Goal: Task Accomplishment & Management: Use online tool/utility

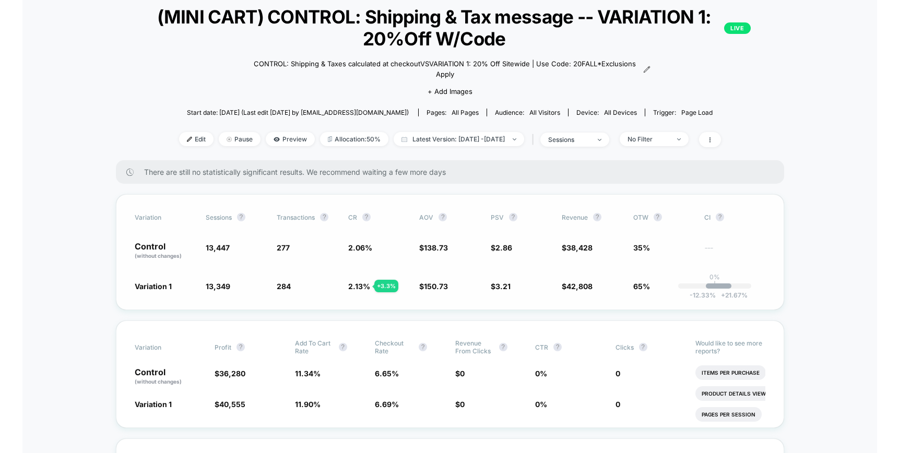
scroll to position [62, 0]
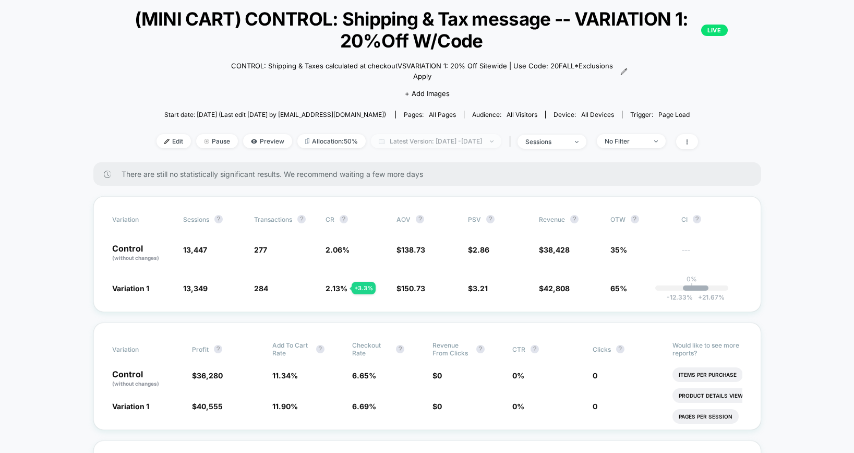
click at [397, 139] on span "Latest Version: Sep 22, 2025 - Sep 23, 2025" at bounding box center [436, 141] width 130 height 14
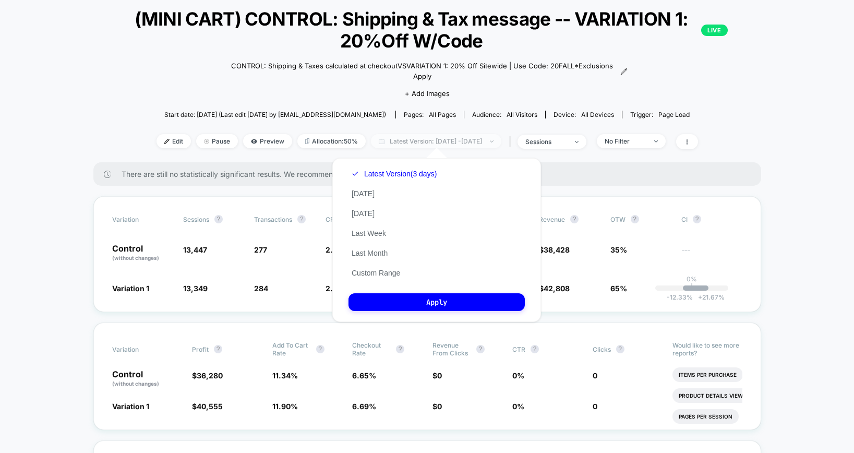
click at [397, 142] on span "Latest Version: Sep 22, 2025 - Sep 23, 2025" at bounding box center [436, 141] width 130 height 14
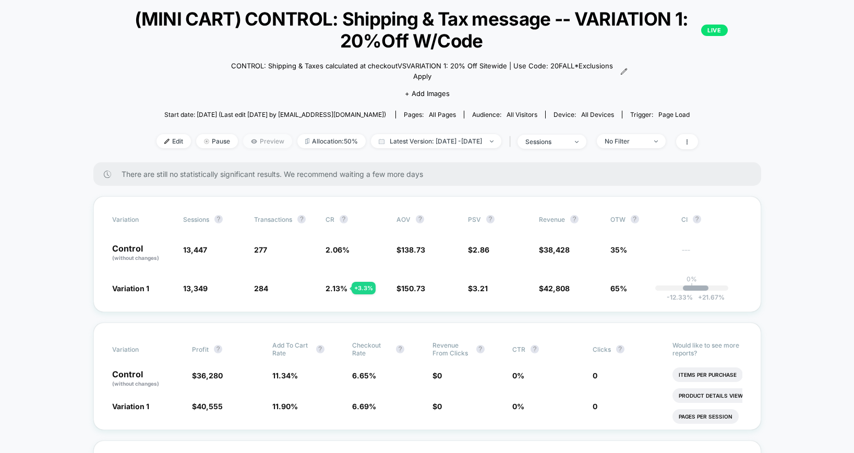
click at [257, 143] on span "Preview" at bounding box center [267, 141] width 49 height 14
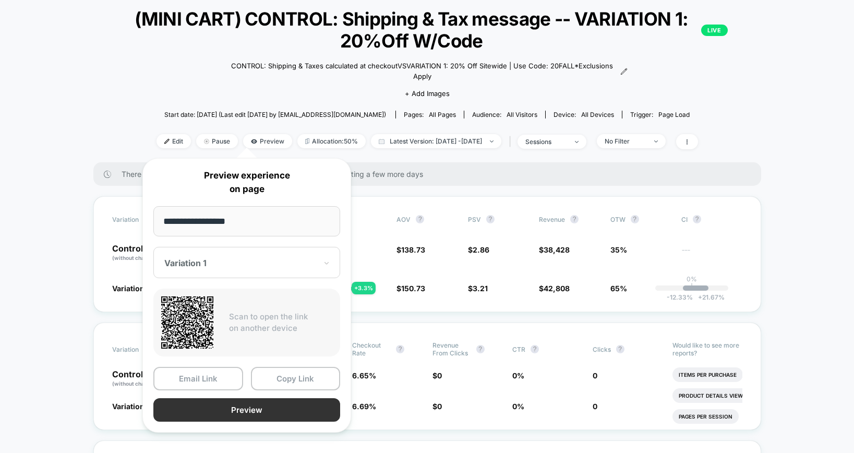
click at [257, 416] on button "Preview" at bounding box center [246, 409] width 187 height 23
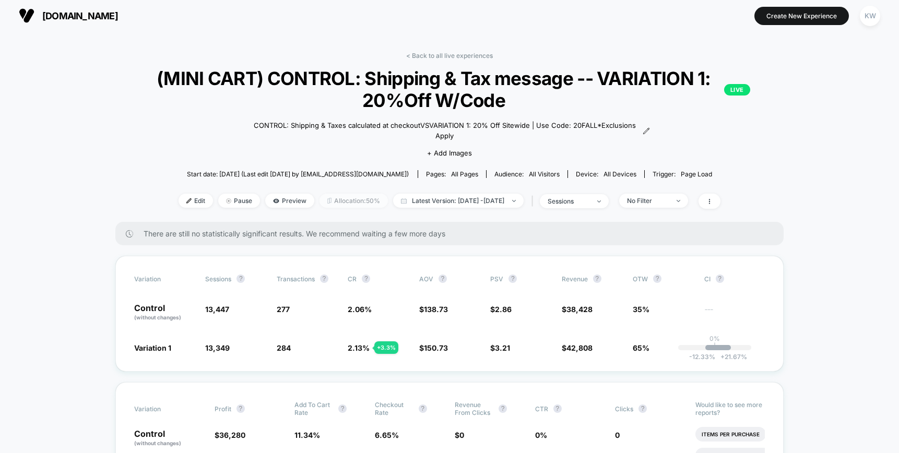
scroll to position [0, 0]
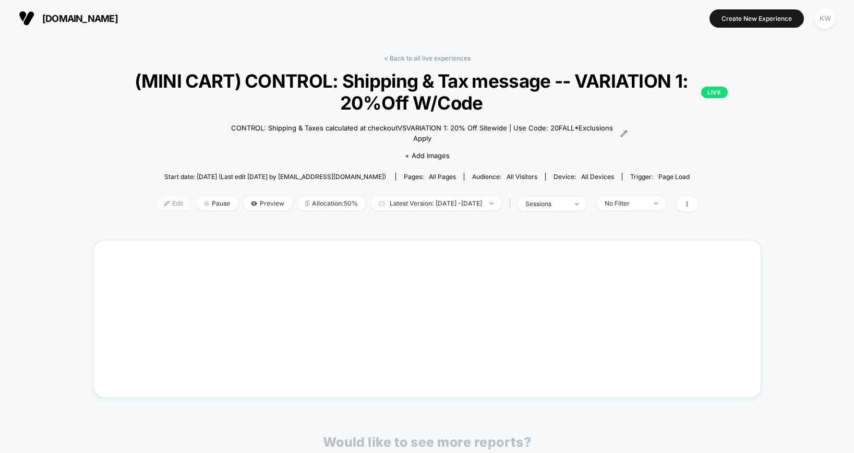
click at [158, 204] on span "Edit" at bounding box center [174, 203] width 34 height 14
click at [157, 205] on span "Edit" at bounding box center [174, 203] width 34 height 14
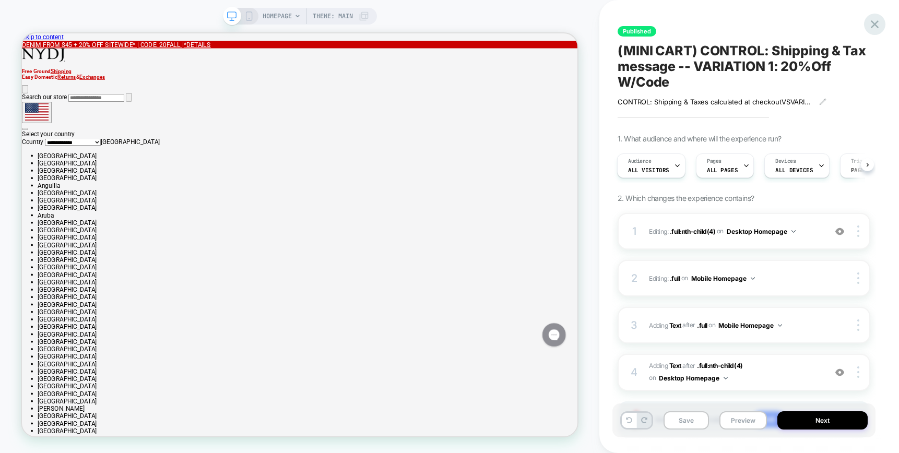
click at [854, 26] on icon at bounding box center [874, 24] width 8 height 8
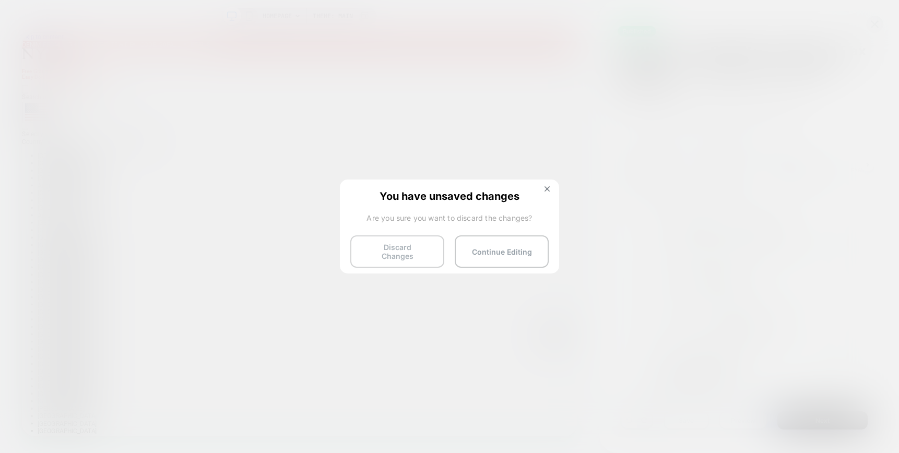
click at [392, 248] on button "Discard Changes" at bounding box center [397, 251] width 94 height 32
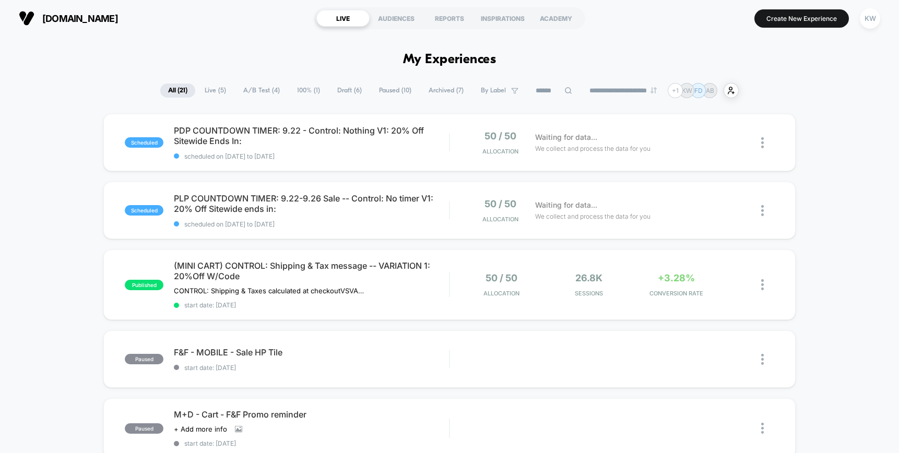
drag, startPoint x: 254, startPoint y: 274, endPoint x: 198, endPoint y: 264, distance: 56.9
click at [198, 262] on span "(MINI CART) CONTROL: Shipping & Tax message -- VARIATION 1: 20%Off W/Code" at bounding box center [311, 270] width 275 height 21
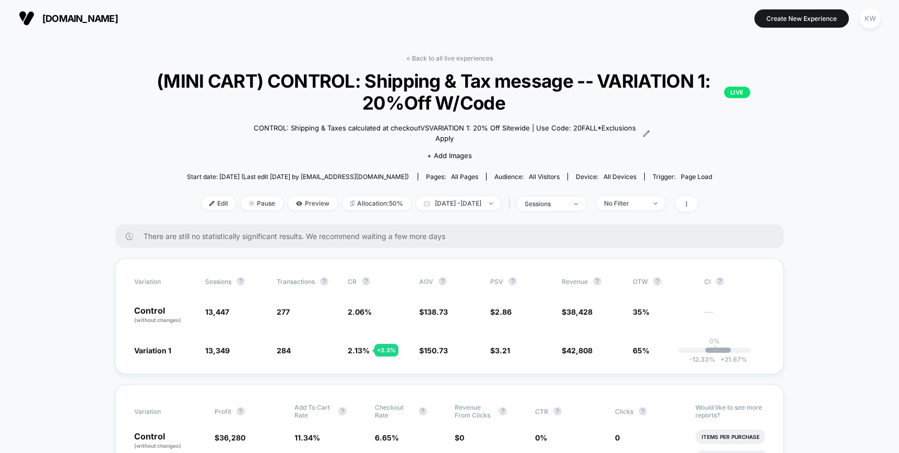
click at [474, 94] on span "(MINI CART) CONTROL: Shipping & Tax message -- VARIATION 1: 20%Off W/Code LIVE" at bounding box center [449, 92] width 601 height 44
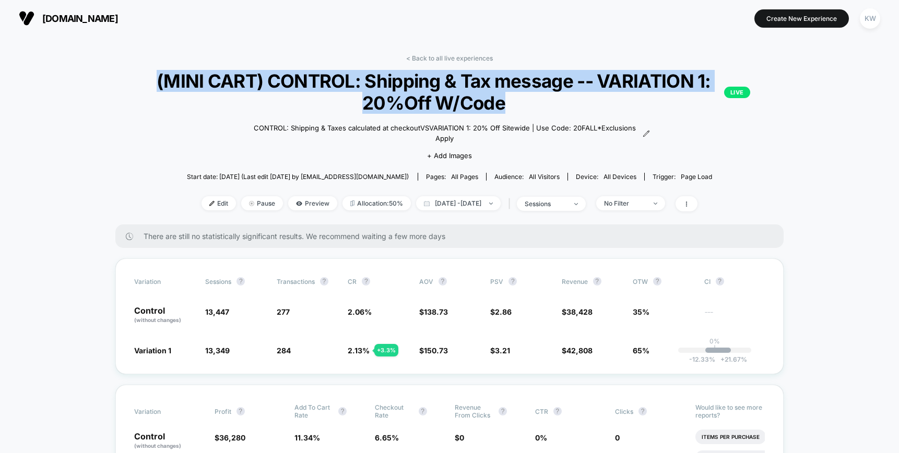
click at [474, 94] on span "(MINI CART) CONTROL: Shipping & Tax message -- VARIATION 1: 20%Off W/Code LIVE" at bounding box center [449, 92] width 601 height 44
copy span "(MINI CART) CONTROL: Shipping & Tax message -- VARIATION 1: 20%Off W/Code"
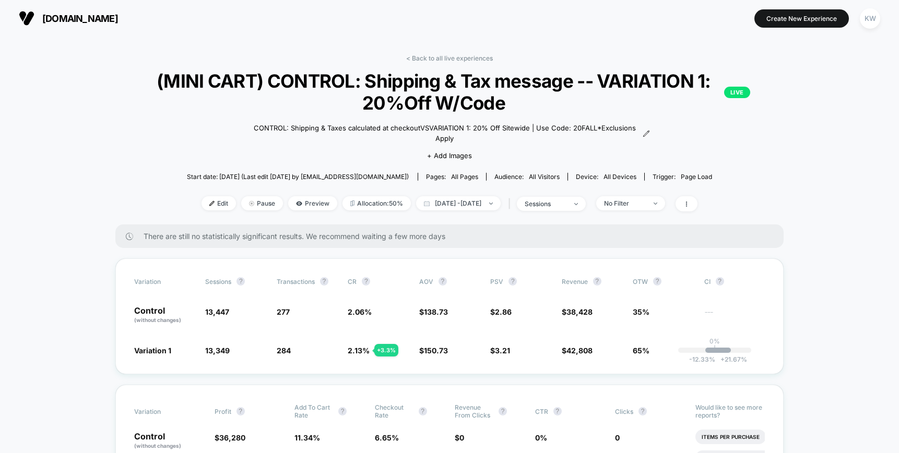
click at [457, 62] on div "< Back to all live experiences (MINI CART) CONTROL: Shipping & Tax message -- V…" at bounding box center [449, 139] width 668 height 170
click at [457, 61] on link "< Back to all live experiences" at bounding box center [449, 58] width 87 height 8
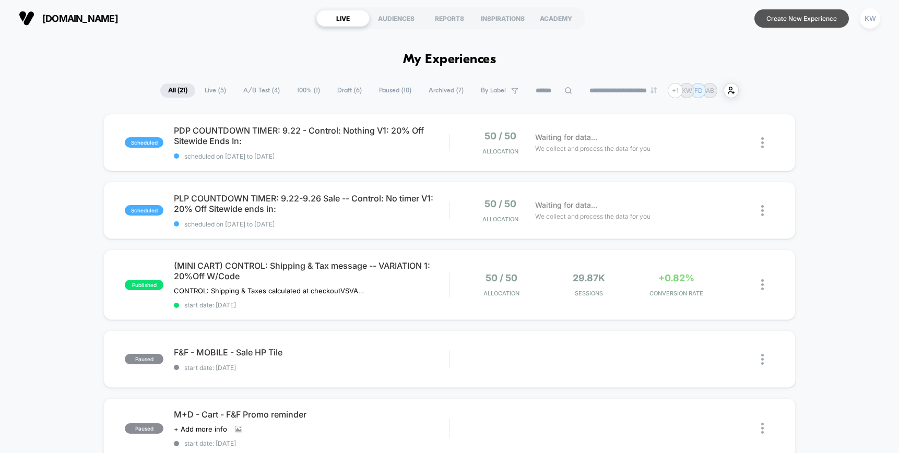
click at [827, 12] on button "Create New Experience" at bounding box center [801, 18] width 94 height 18
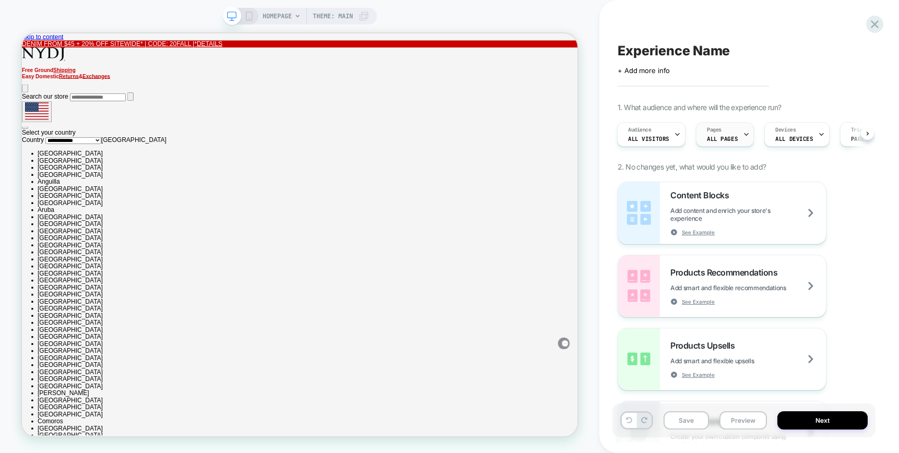
click at [730, 137] on span "ALL PAGES" at bounding box center [722, 138] width 31 height 7
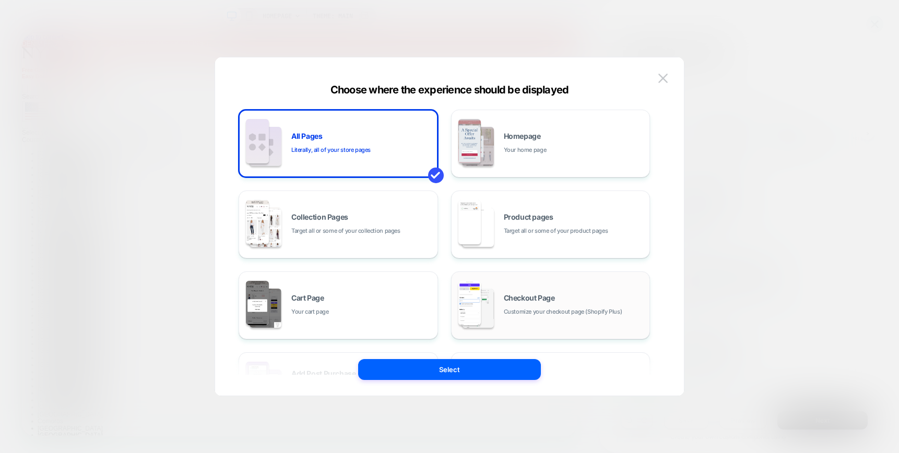
click at [570, 299] on div "Checkout Page Customize your checkout page (Shopify Plus)" at bounding box center [574, 305] width 141 height 22
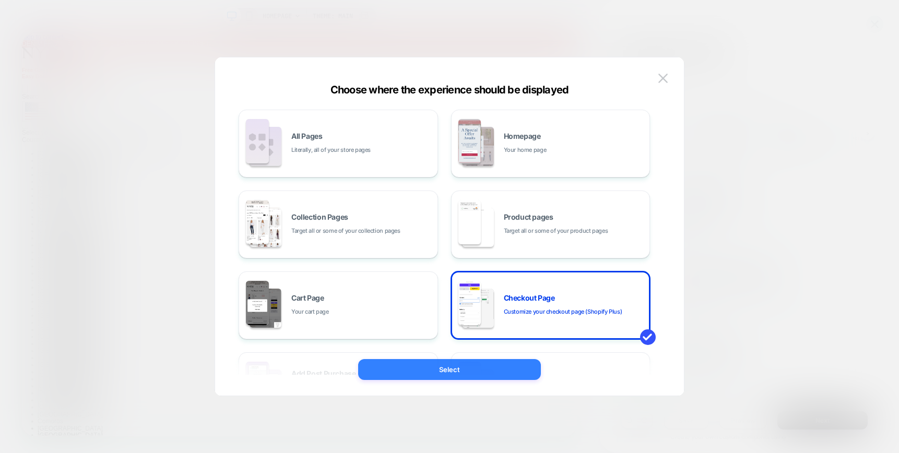
click at [518, 368] on button "Select" at bounding box center [449, 369] width 183 height 21
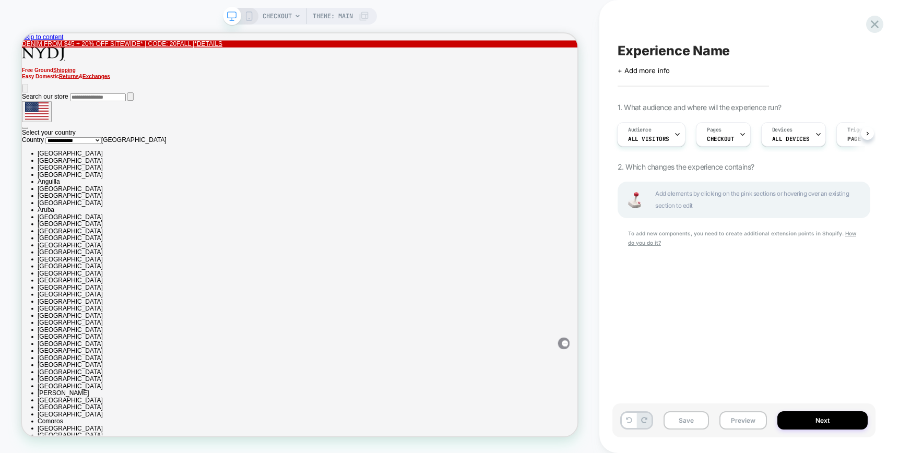
scroll to position [0, 1]
click at [854, 28] on icon at bounding box center [874, 24] width 14 height 14
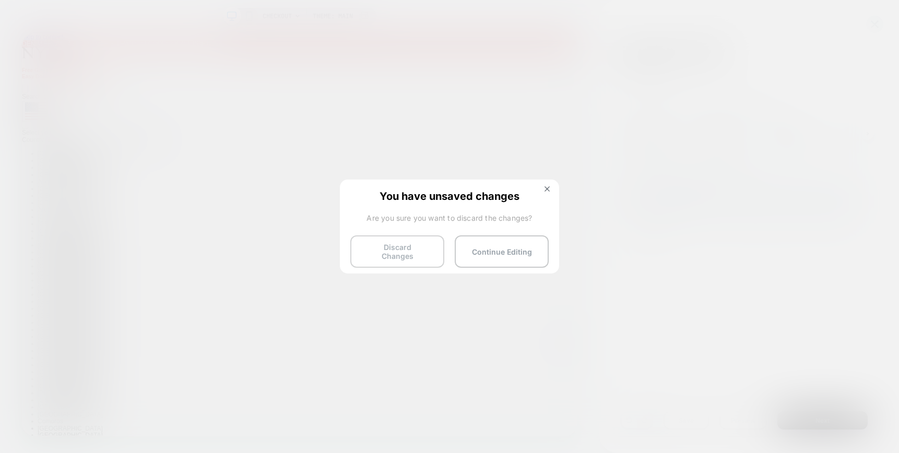
click at [405, 247] on button "Discard Changes" at bounding box center [397, 251] width 94 height 32
